Goal: Transaction & Acquisition: Purchase product/service

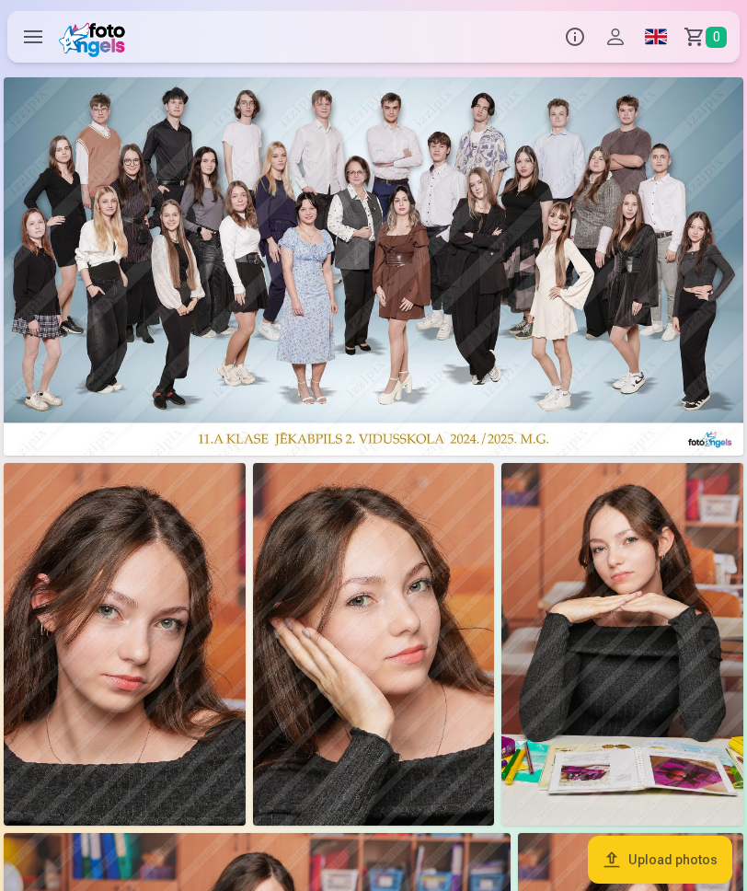
click at [464, 133] on img at bounding box center [374, 266] width 740 height 378
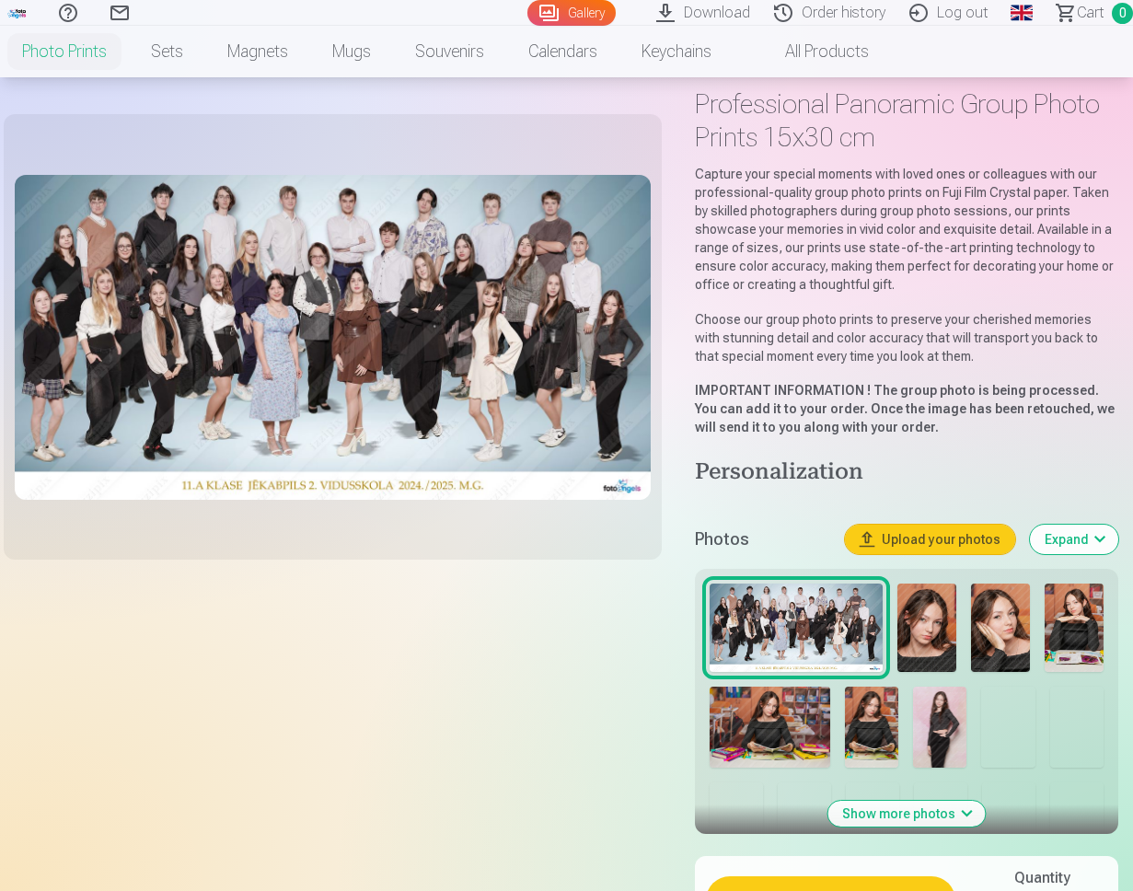
scroll to position [86, 0]
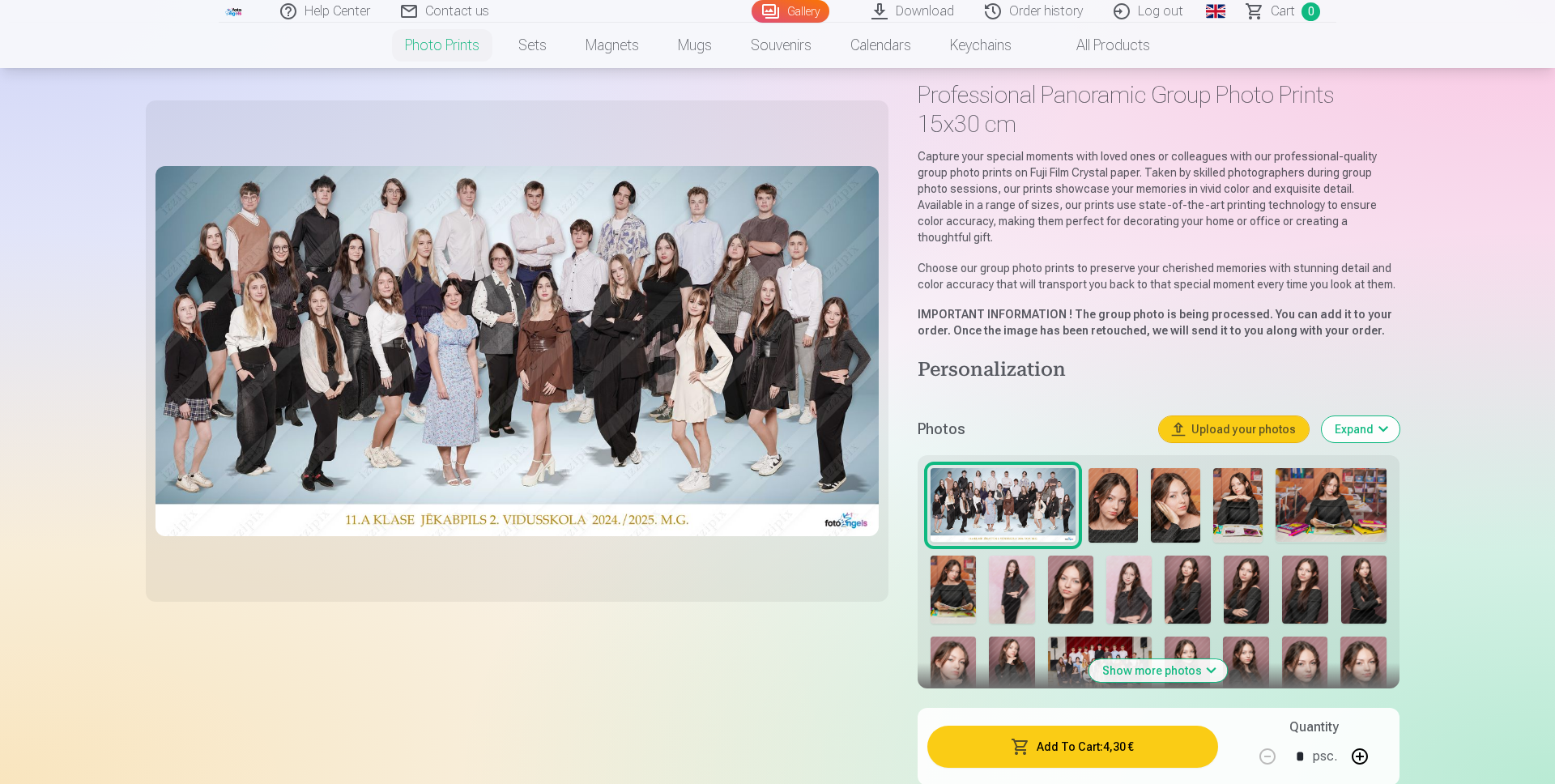
scroll to position [76, 0]
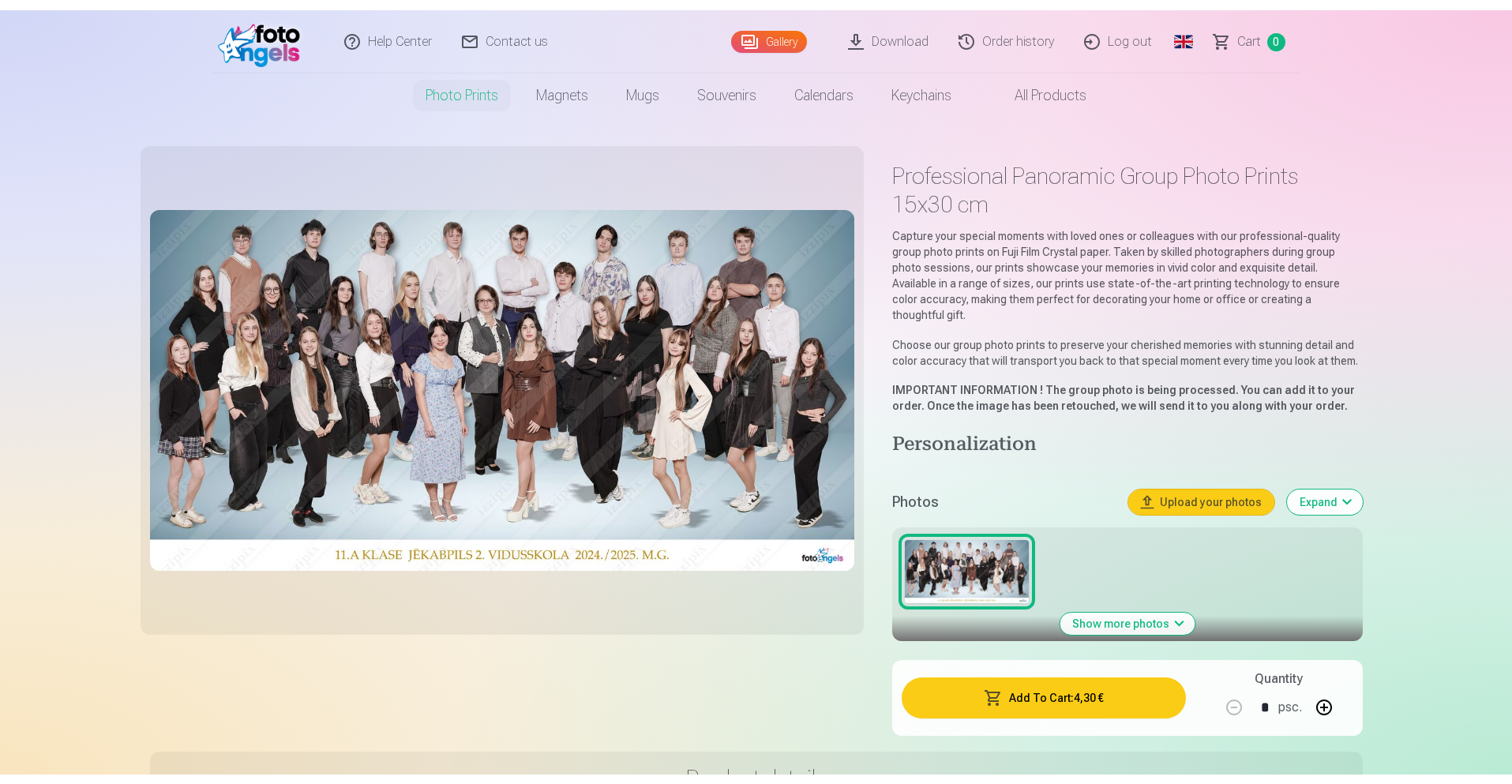
scroll to position [74, 0]
